Goal: Information Seeking & Learning: Learn about a topic

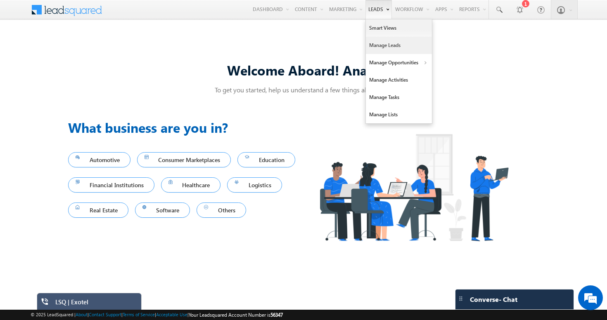
click at [382, 45] on link "Manage Leads" at bounding box center [399, 45] width 66 height 17
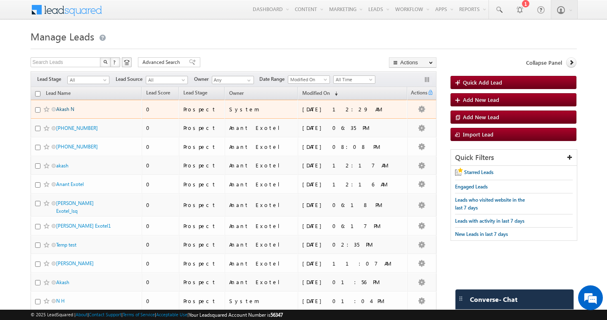
click at [64, 109] on link "Akash N" at bounding box center [65, 109] width 18 height 6
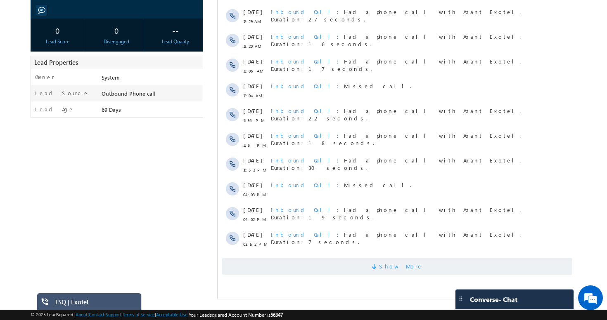
click at [372, 268] on span "Show More" at bounding box center [396, 266] width 351 height 17
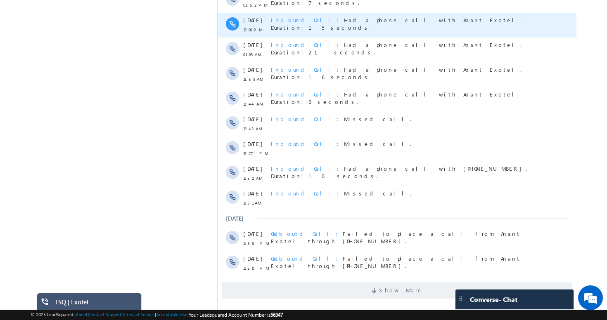
scroll to position [371, 0]
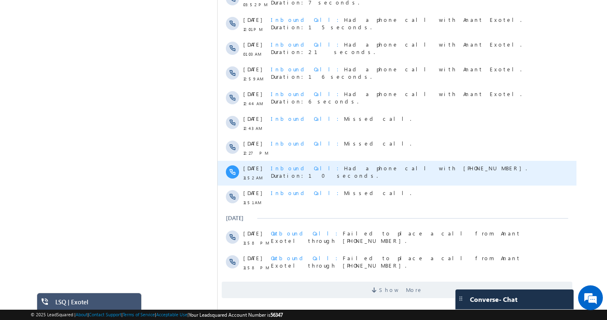
click at [339, 168] on span "Inbound Call Had a phone call with [PHONE_NUMBER]. Duration:10 seconds." at bounding box center [398, 172] width 256 height 14
click at [291, 169] on span "Inbound Call" at bounding box center [306, 168] width 73 height 7
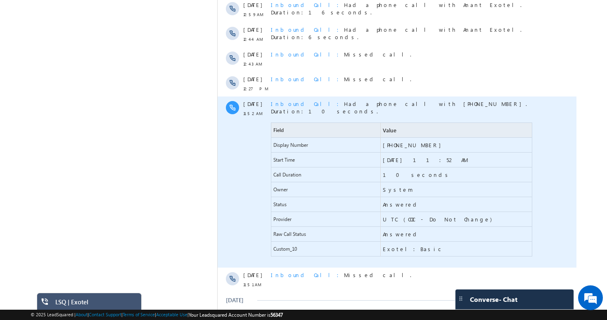
scroll to position [436, 0]
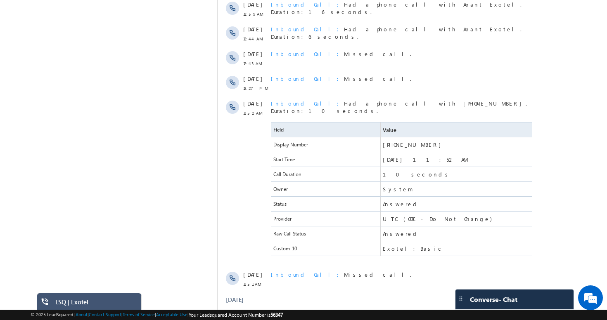
click at [38, 130] on div "Akash N Prospect --" at bounding box center [304, 3] width 546 height 765
click at [31, 86] on div "Akash N Prospect --" at bounding box center [304, 3] width 546 height 765
